Goal: Task Accomplishment & Management: Complete application form

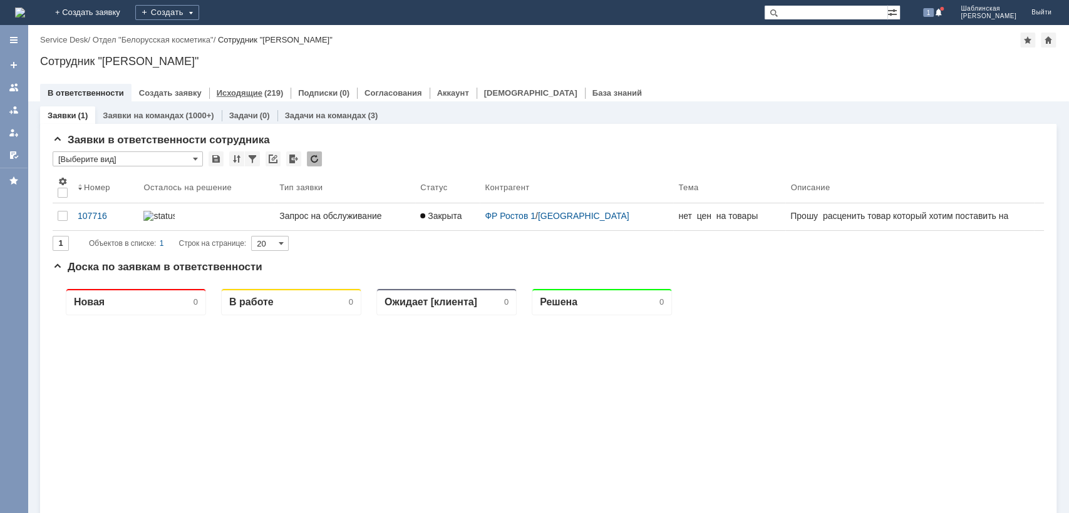
click at [251, 91] on link "Исходящие" at bounding box center [240, 92] width 46 height 9
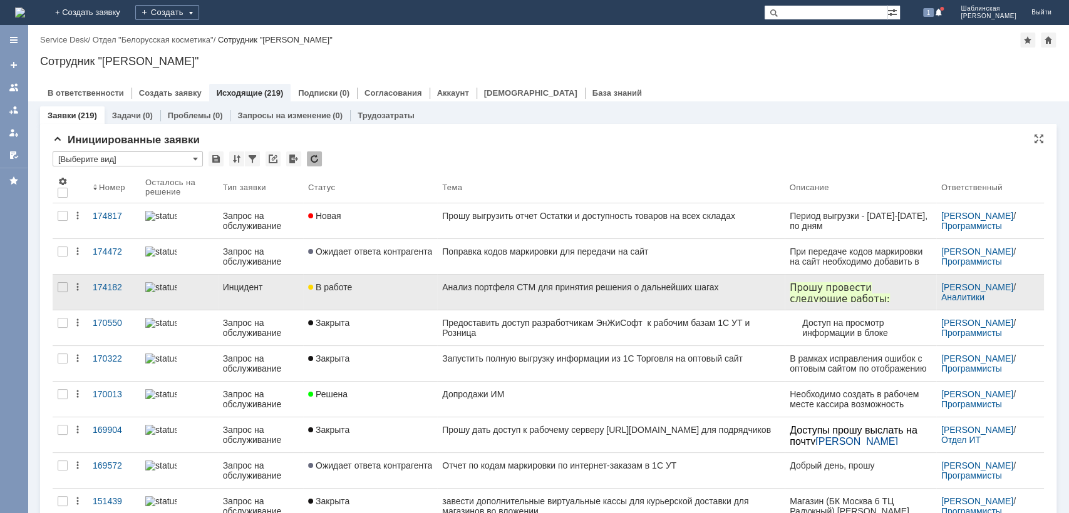
scroll to position [69, 0]
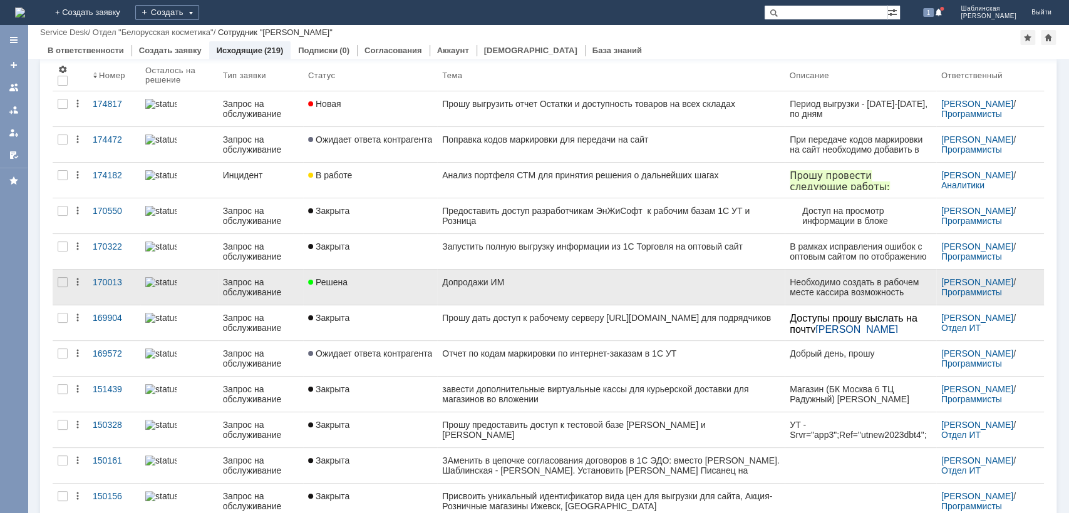
click at [410, 297] on link "Решена" at bounding box center [370, 287] width 134 height 35
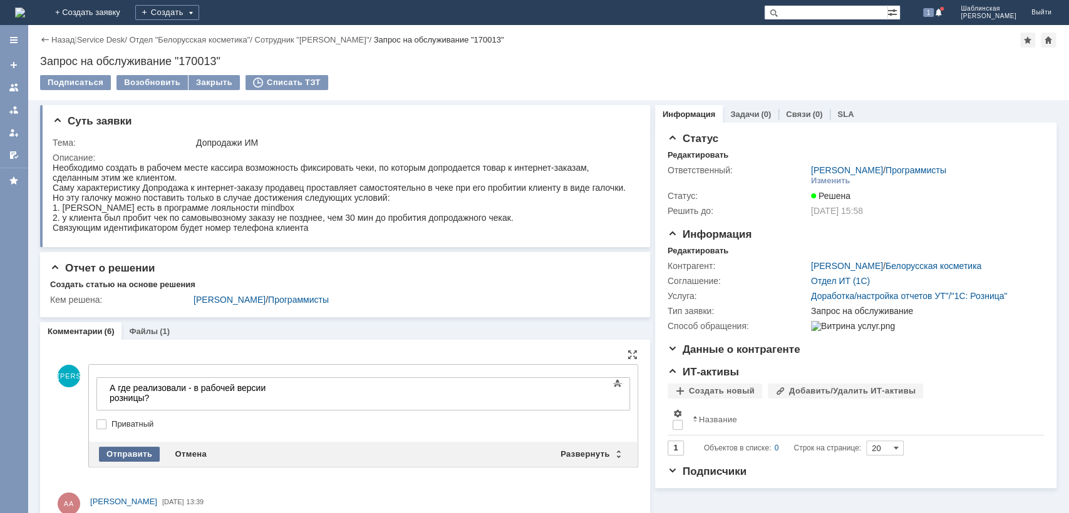
click at [120, 449] on div "Отправить" at bounding box center [129, 454] width 61 height 15
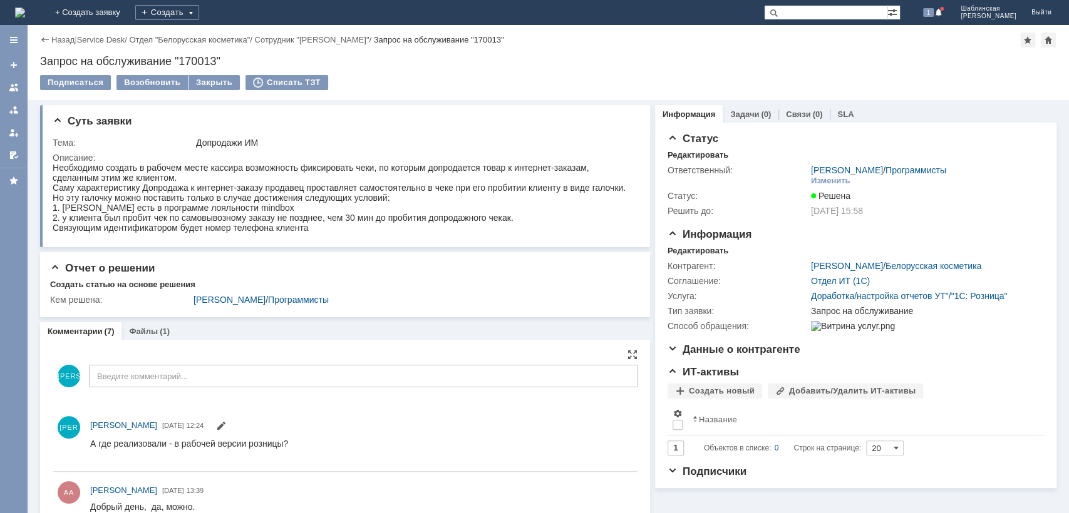
click at [25, 17] on img at bounding box center [20, 13] width 10 height 10
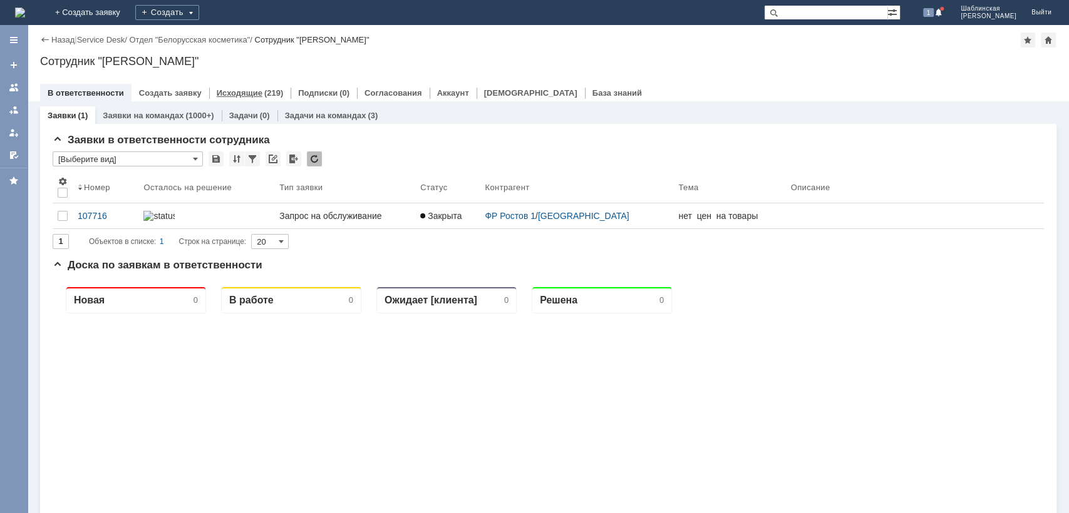
click at [245, 85] on div "Исходящие (219)" at bounding box center [249, 93] width 81 height 18
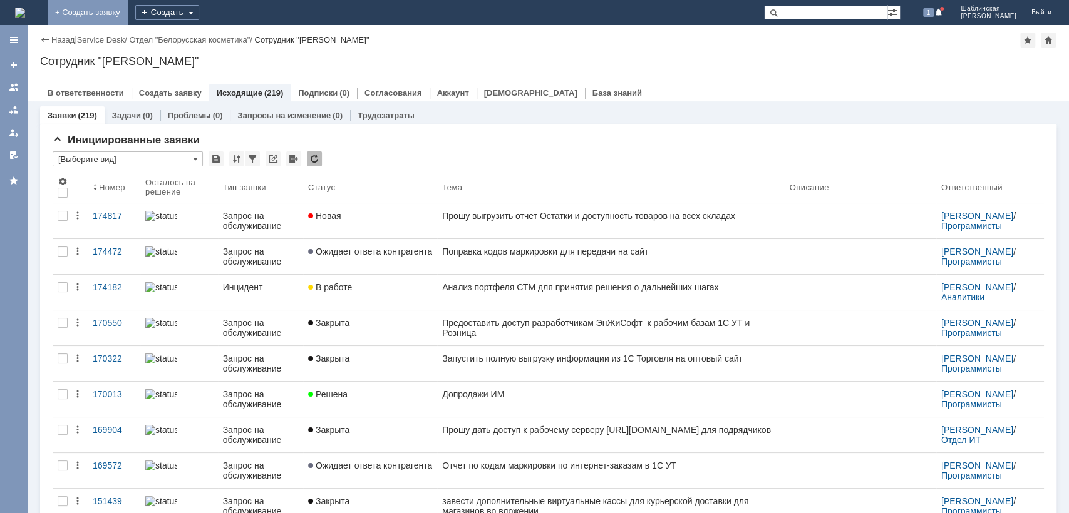
click at [128, 11] on link "+ Создать заявку" at bounding box center [88, 12] width 80 height 25
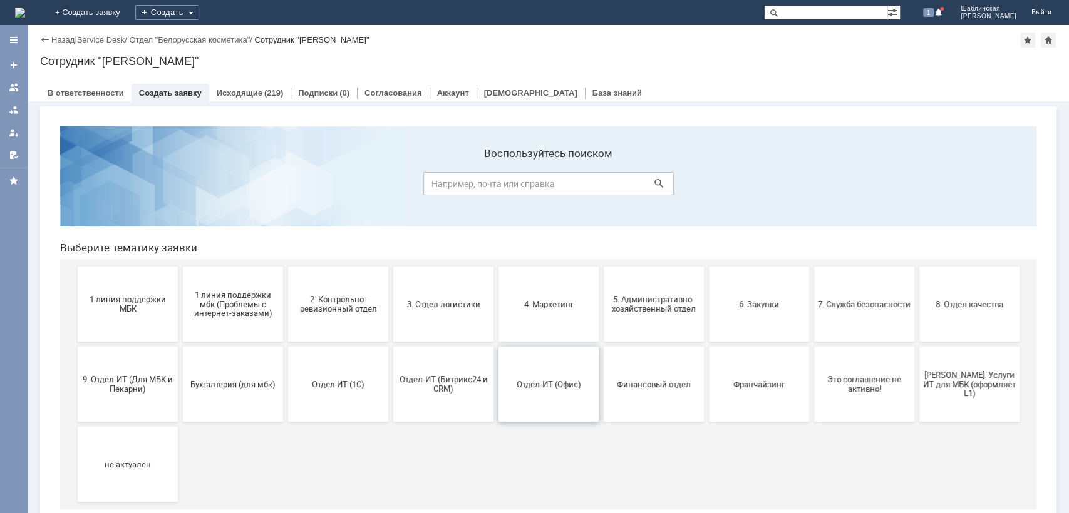
click at [538, 396] on button "Отдел-ИТ (Офис)" at bounding box center [548, 384] width 100 height 75
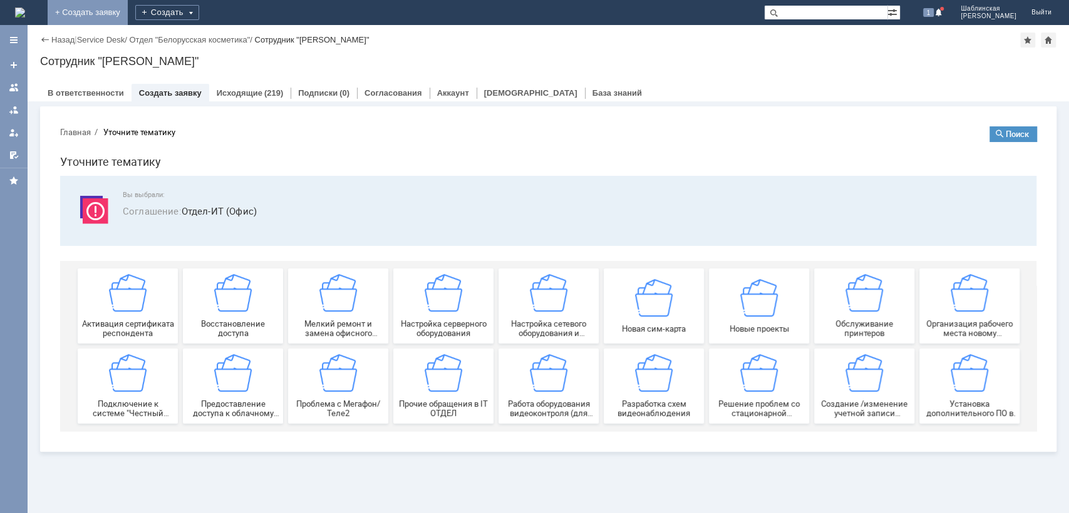
click at [128, 9] on link "+ Создать заявку" at bounding box center [88, 12] width 80 height 25
click at [128, 21] on link "+ Создать заявку" at bounding box center [88, 12] width 80 height 25
click at [128, 9] on link "+ Создать заявку" at bounding box center [88, 12] width 80 height 25
click at [170, 207] on span "Соглашение :" at bounding box center [152, 211] width 59 height 13
click at [135, 123] on body "Главная Уточните тематику Поиск Уточните тематику Вы выбрали: Соглашение : Отде…" at bounding box center [548, 278] width 996 height 325
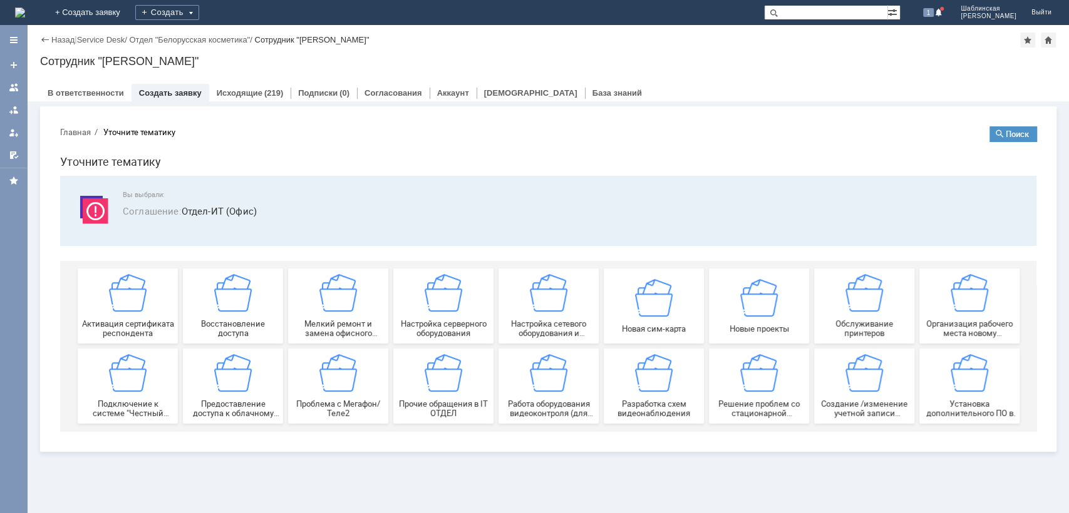
click at [136, 125] on body "Главная Уточните тематику Поиск Уточните тематику Вы выбрали: Соглашение : Отде…" at bounding box center [548, 278] width 996 height 325
click at [134, 166] on h1 "Уточните тематику" at bounding box center [548, 162] width 976 height 18
click at [235, 210] on span "Соглашение : Отдел-ИТ (Офис)" at bounding box center [572, 211] width 898 height 14
click at [203, 204] on span "Соглашение : Отдел-ИТ (Офис)" at bounding box center [572, 211] width 898 height 14
click at [156, 138] on section "Главная Уточните тематику Поиск Уточните тематику Вы выбрали: Соглашение : Отде…" at bounding box center [548, 278] width 976 height 305
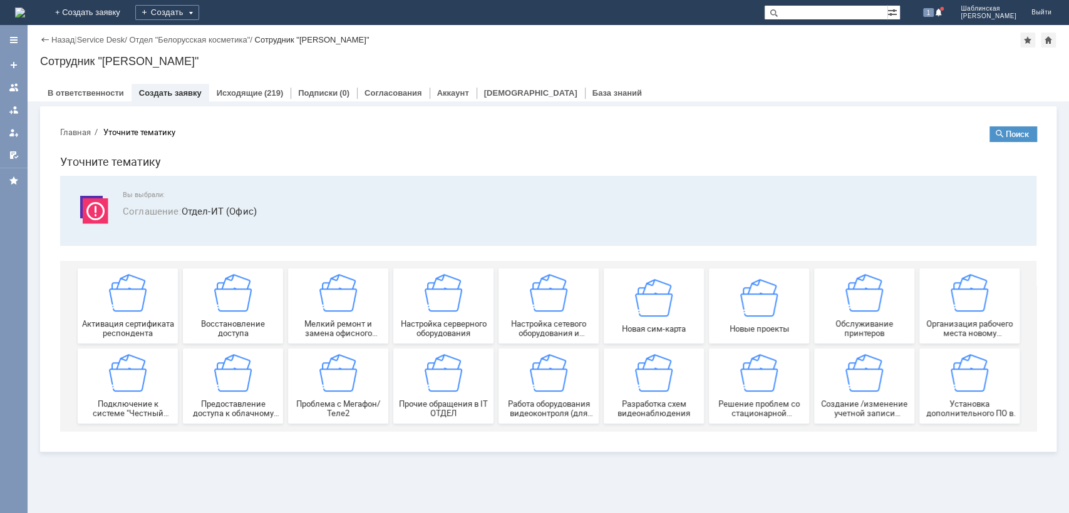
click at [126, 166] on h1 "Уточните тематику" at bounding box center [548, 162] width 976 height 18
click at [74, 131] on button "Главная" at bounding box center [75, 131] width 31 height 11
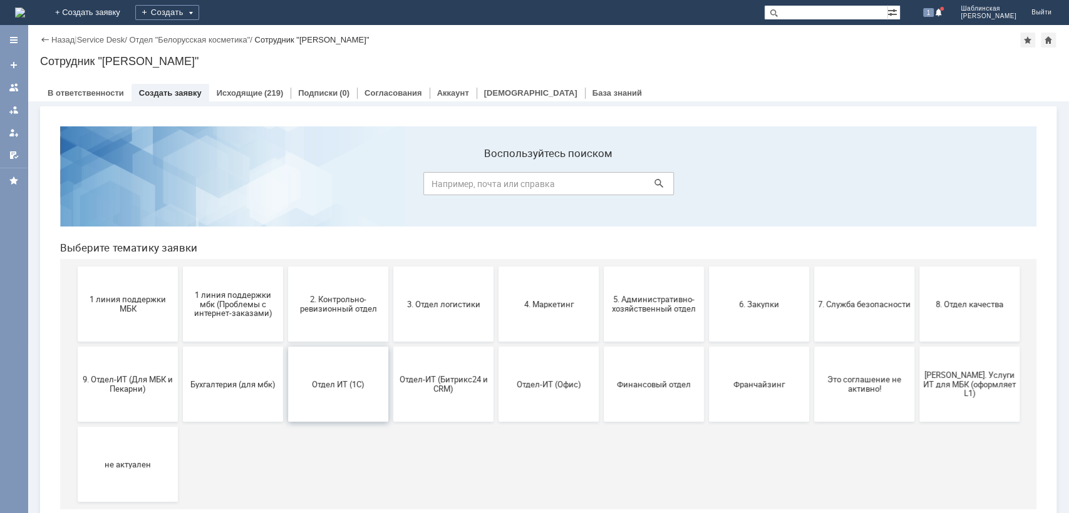
click at [356, 367] on button "Отдел ИТ (1С)" at bounding box center [338, 384] width 100 height 75
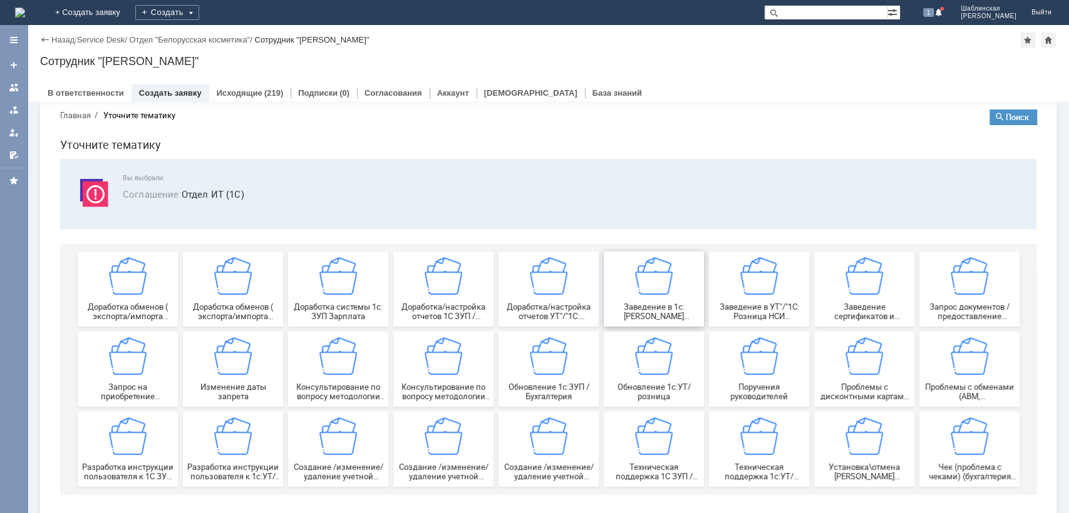
scroll to position [24, 0]
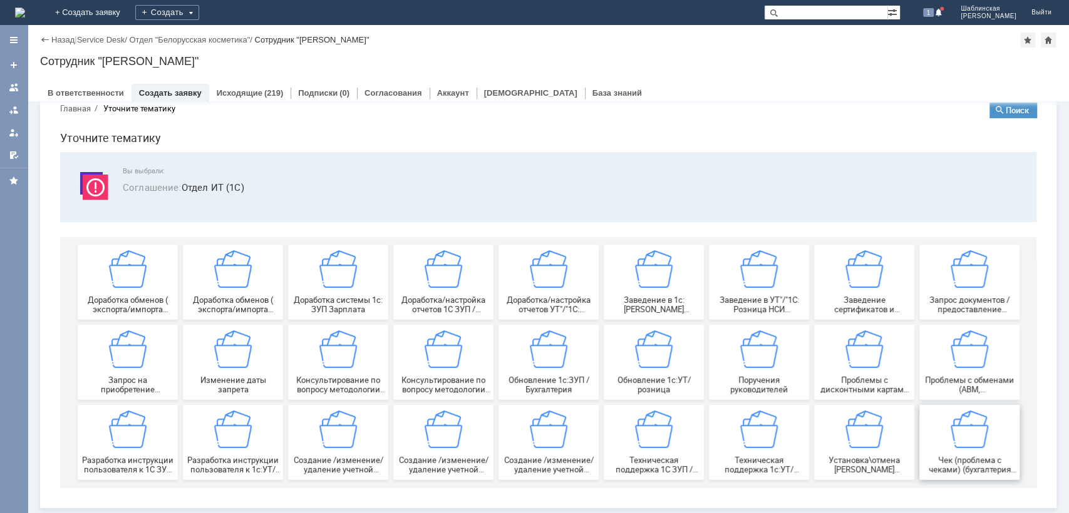
click at [966, 448] on div "Чек (проблема с чеками) (бухгалтерия ставит задачу по пробитию чека) - магазины…" at bounding box center [969, 443] width 93 height 64
click at [753, 444] on img at bounding box center [759, 430] width 38 height 38
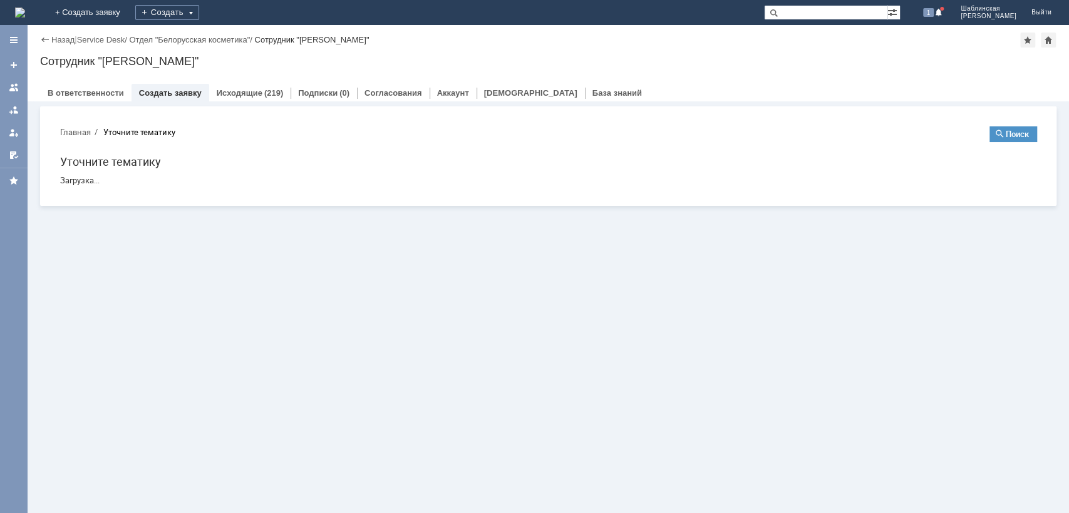
scroll to position [0, 0]
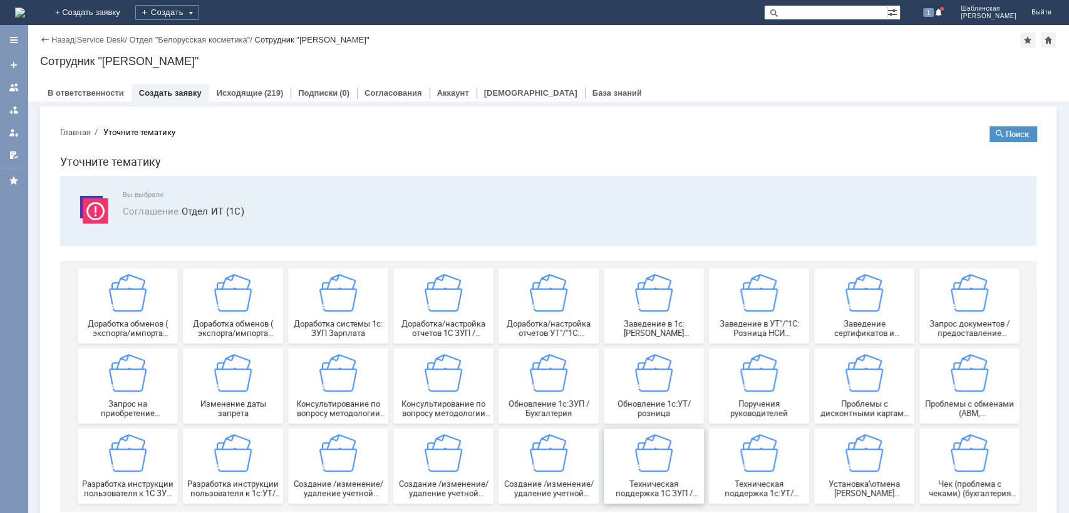
click at [662, 452] on img at bounding box center [654, 453] width 38 height 38
click at [767, 467] on img at bounding box center [759, 453] width 38 height 38
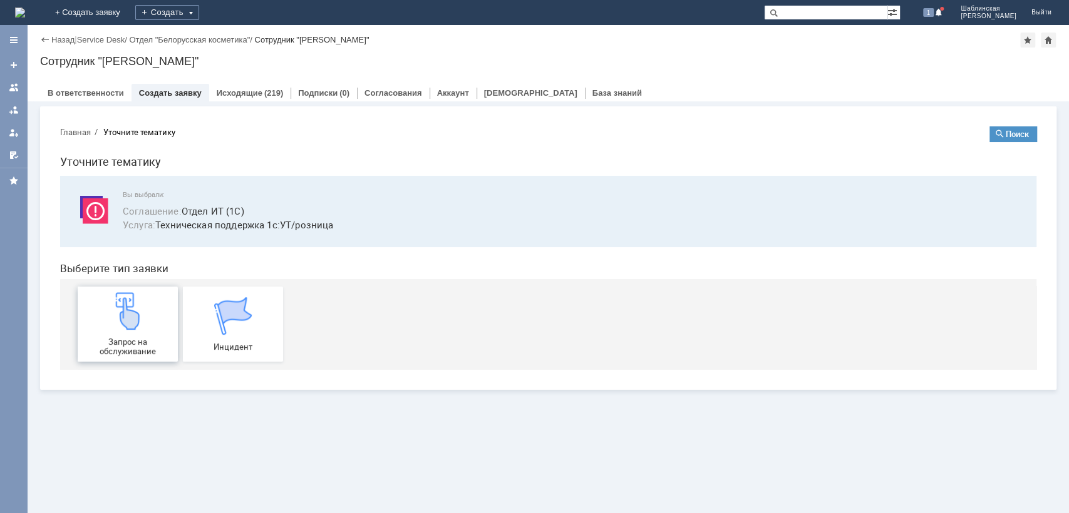
click at [162, 314] on div "Запрос на обслуживание" at bounding box center [127, 324] width 93 height 64
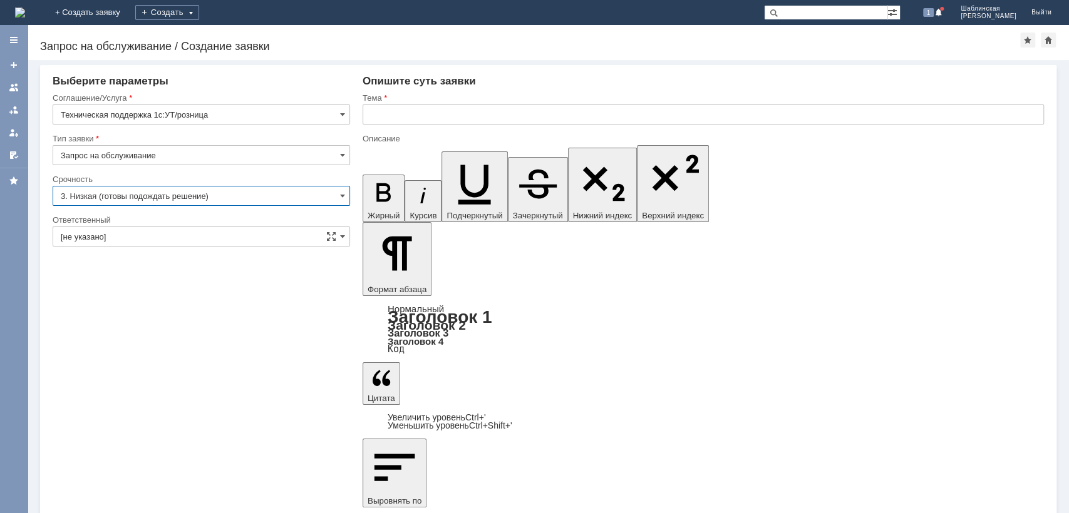
click at [120, 194] on input "3. Низкая (готовы подождать решение)" at bounding box center [201, 196] width 297 height 20
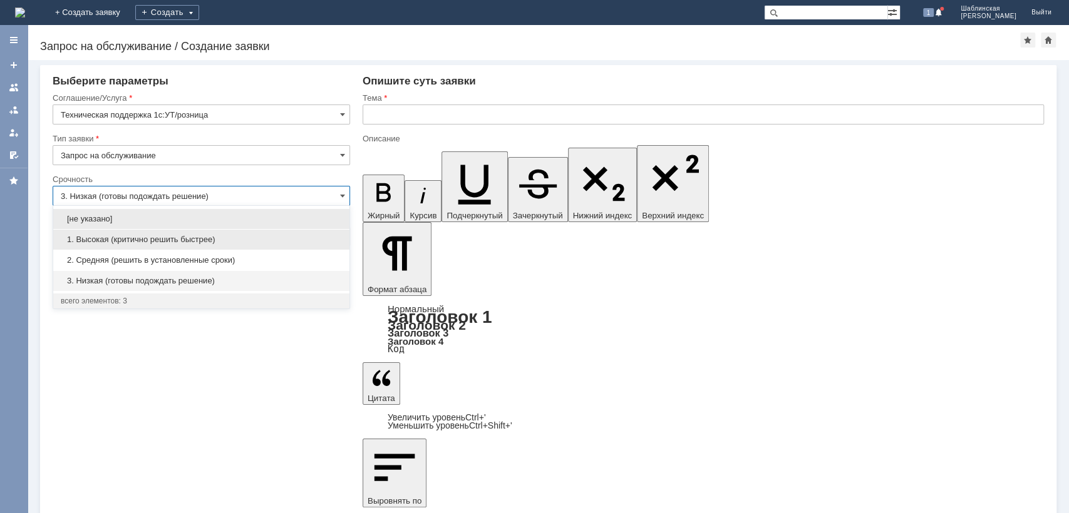
click at [137, 235] on span "1. Высокая (критично решить быстрее)" at bounding box center [201, 240] width 281 height 10
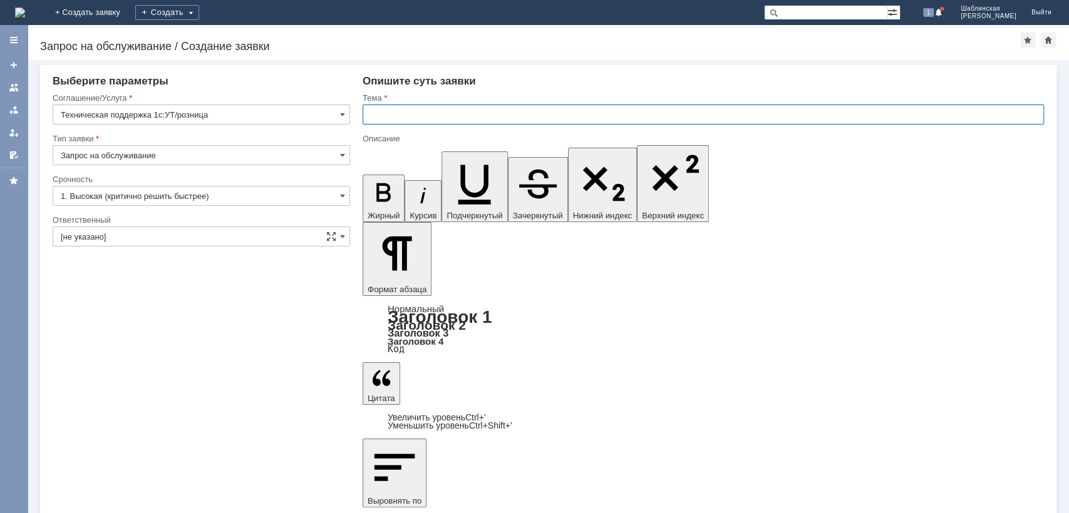
click at [416, 117] on input "text" at bounding box center [702, 115] width 681 height 20
type input "1. Высокая (критично решить быстрее)"
type input "Заказ Деливери не пробился чек"
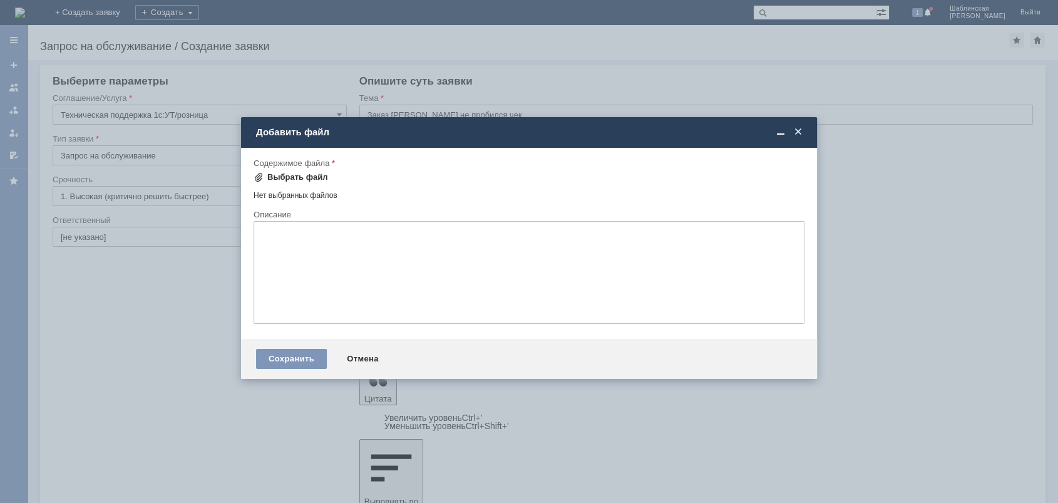
click at [295, 175] on div "Выбрать файл" at bounding box center [297, 177] width 61 height 10
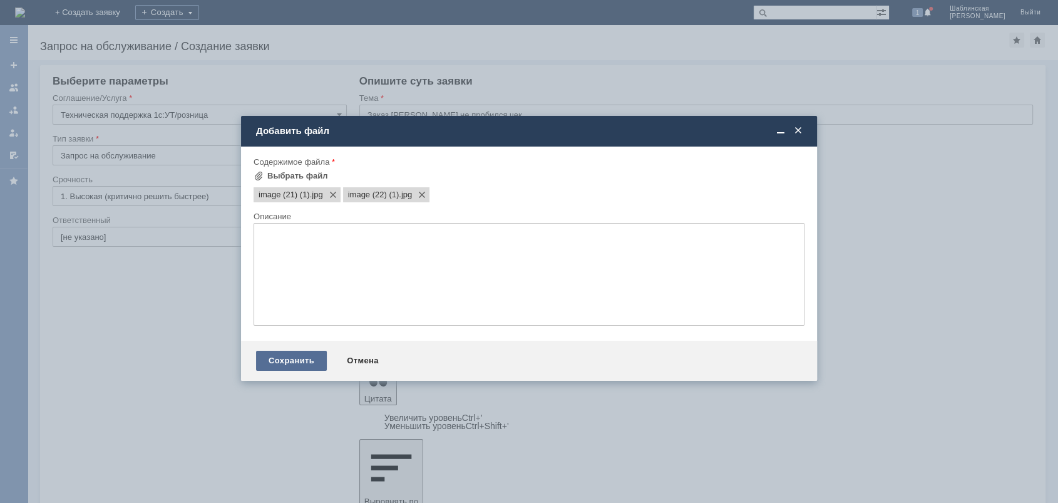
click at [289, 364] on div "Сохранить" at bounding box center [291, 361] width 71 height 20
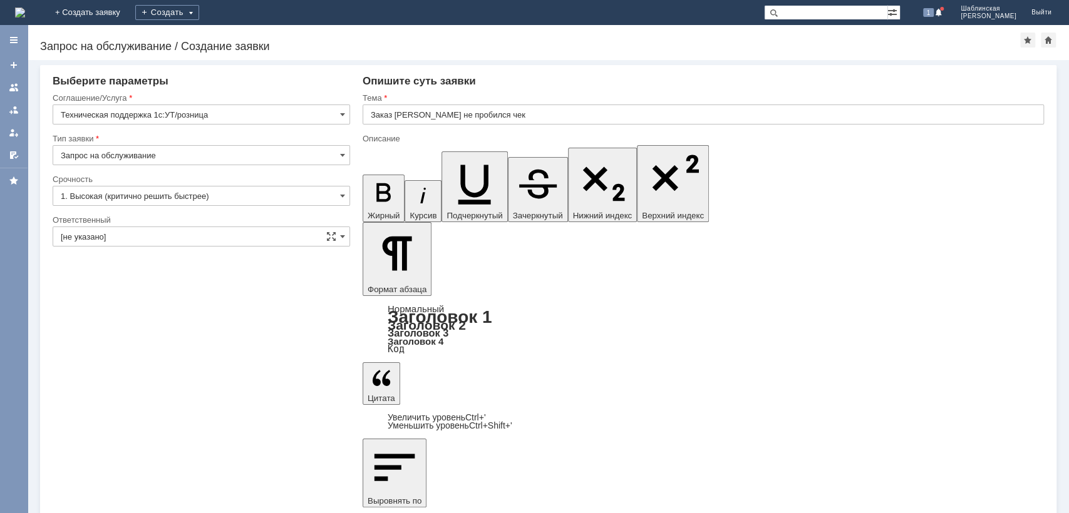
drag, startPoint x: 647, startPoint y: 4022, endPoint x: 636, endPoint y: 4034, distance: 16.8
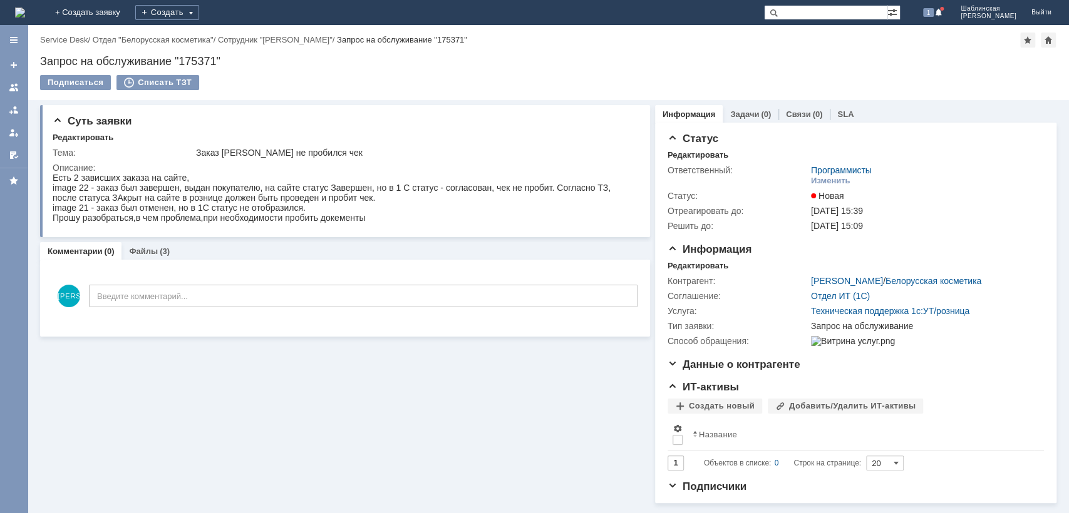
click at [158, 64] on div "Запрос на обслуживание "175371"" at bounding box center [548, 61] width 1016 height 13
copy div "Запрос на обслуживание "175371""
